Goal: Transaction & Acquisition: Download file/media

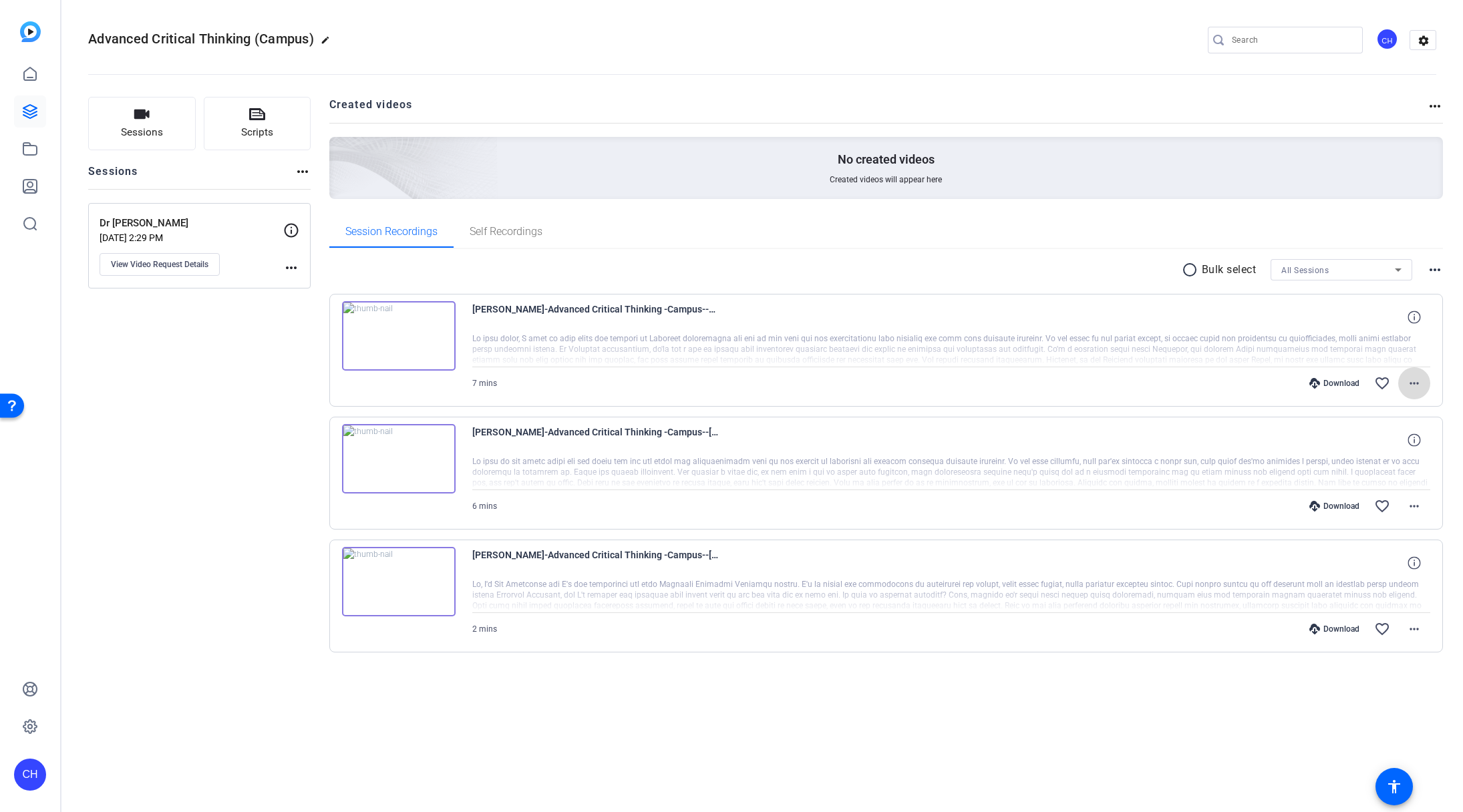
click at [1415, 384] on mat-icon "more_horiz" at bounding box center [1414, 383] width 16 height 16
click at [1377, 443] on span "Download MP4" at bounding box center [1380, 445] width 80 height 16
click at [1414, 511] on mat-icon "more_horiz" at bounding box center [1414, 506] width 16 height 16
click at [1402, 571] on span "Download MP4" at bounding box center [1380, 568] width 80 height 16
click at [1418, 630] on mat-icon "more_horiz" at bounding box center [1414, 629] width 16 height 16
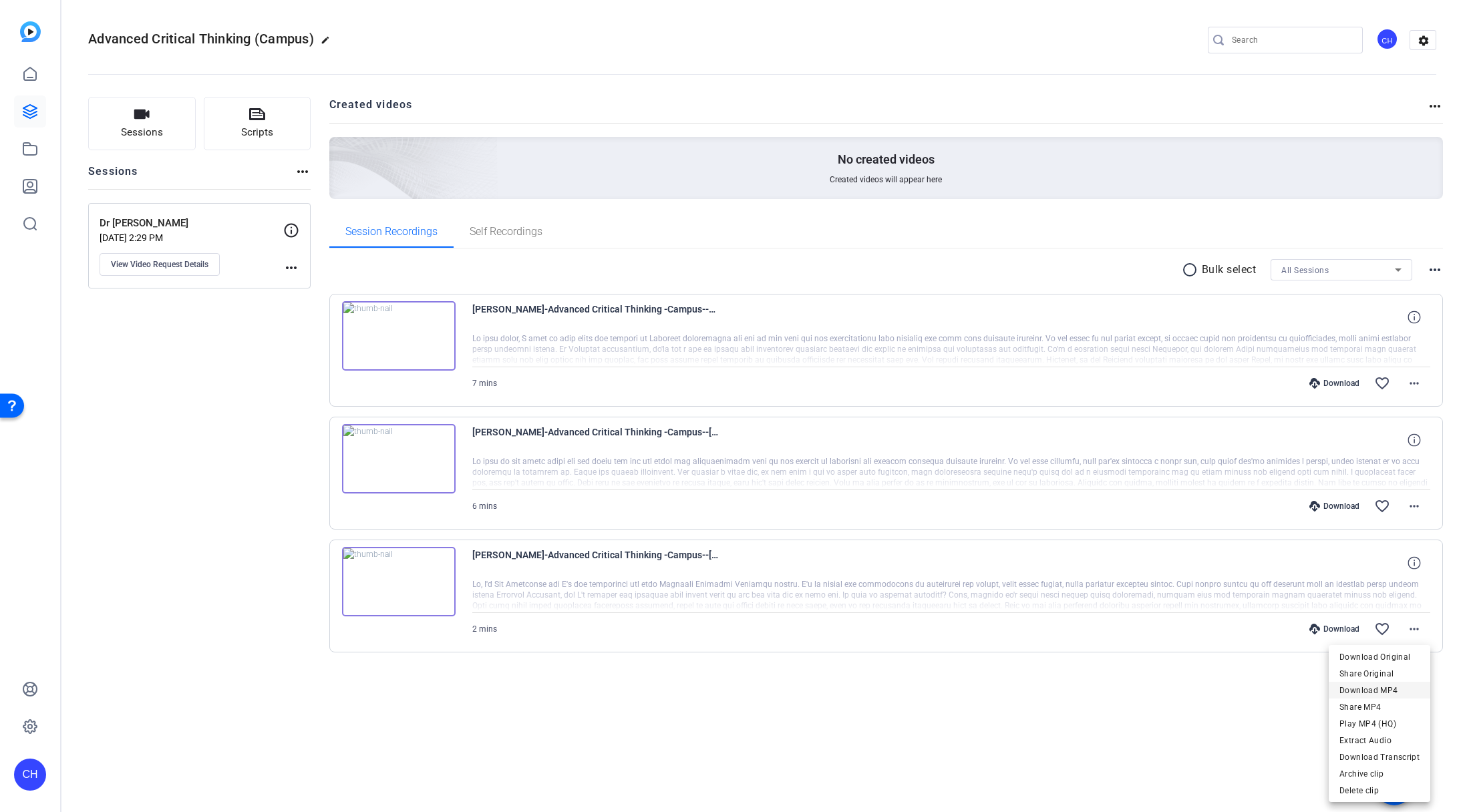
click at [1404, 696] on span "Download MP4" at bounding box center [1380, 691] width 80 height 16
